Goal: Navigation & Orientation: Find specific page/section

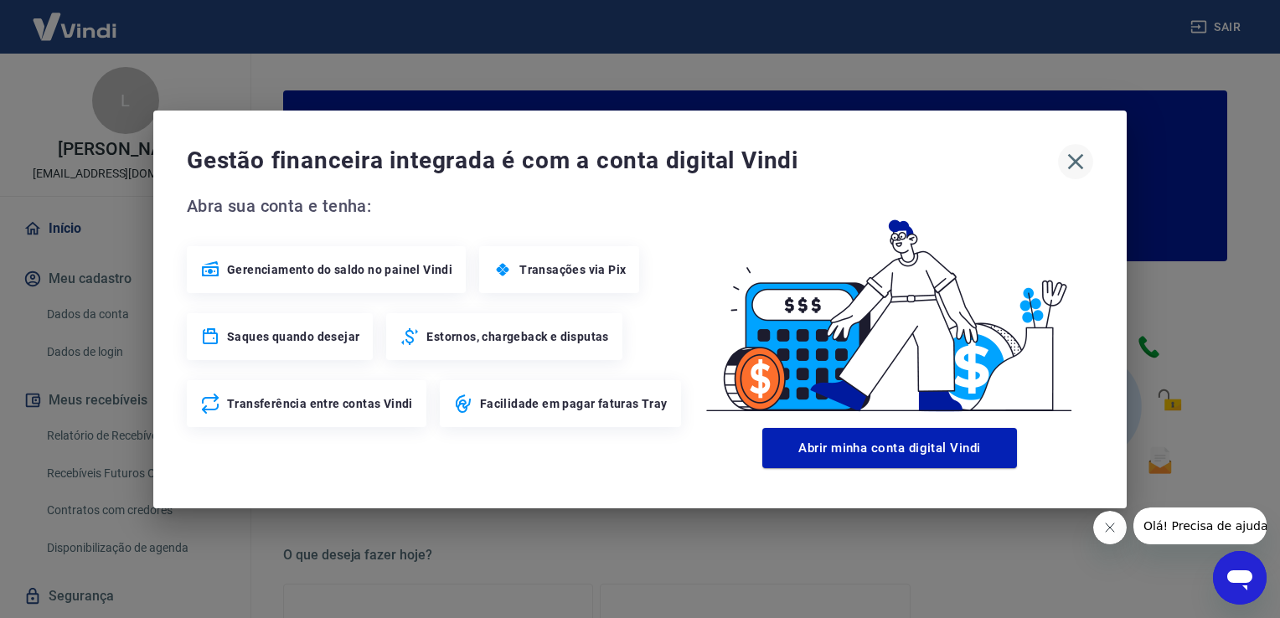
click at [1072, 158] on icon "button" at bounding box center [1076, 161] width 16 height 16
